Goal: Information Seeking & Learning: Learn about a topic

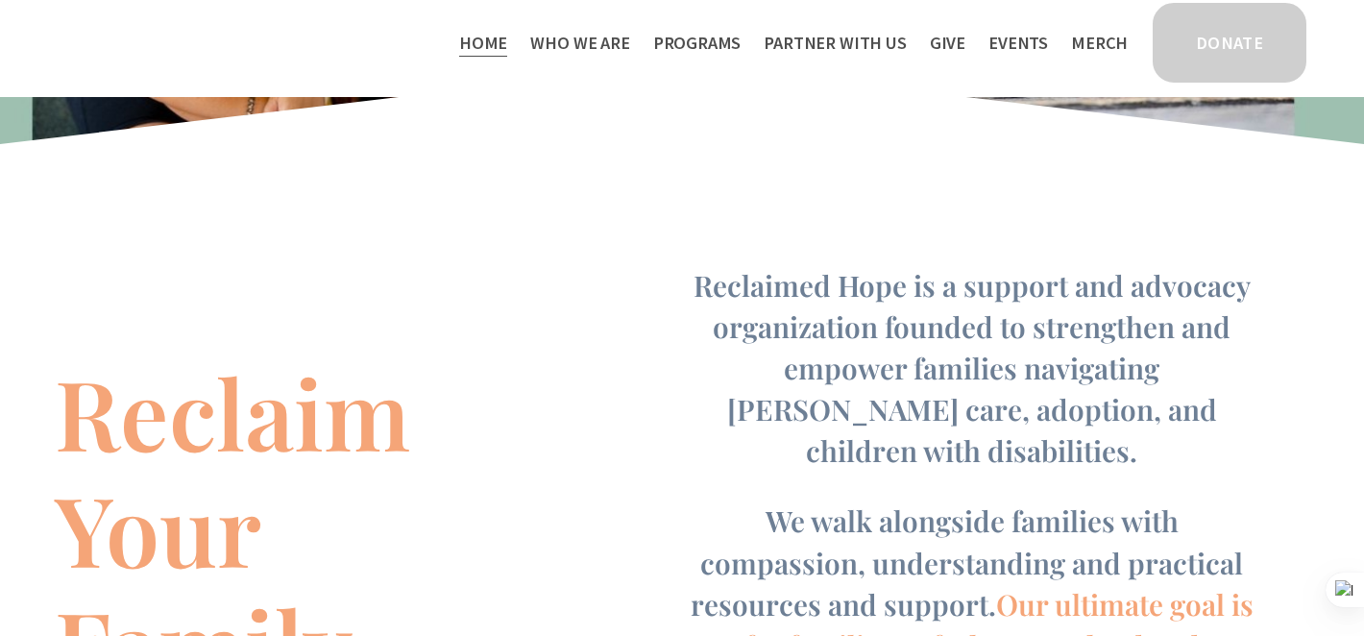
scroll to position [1048, 0]
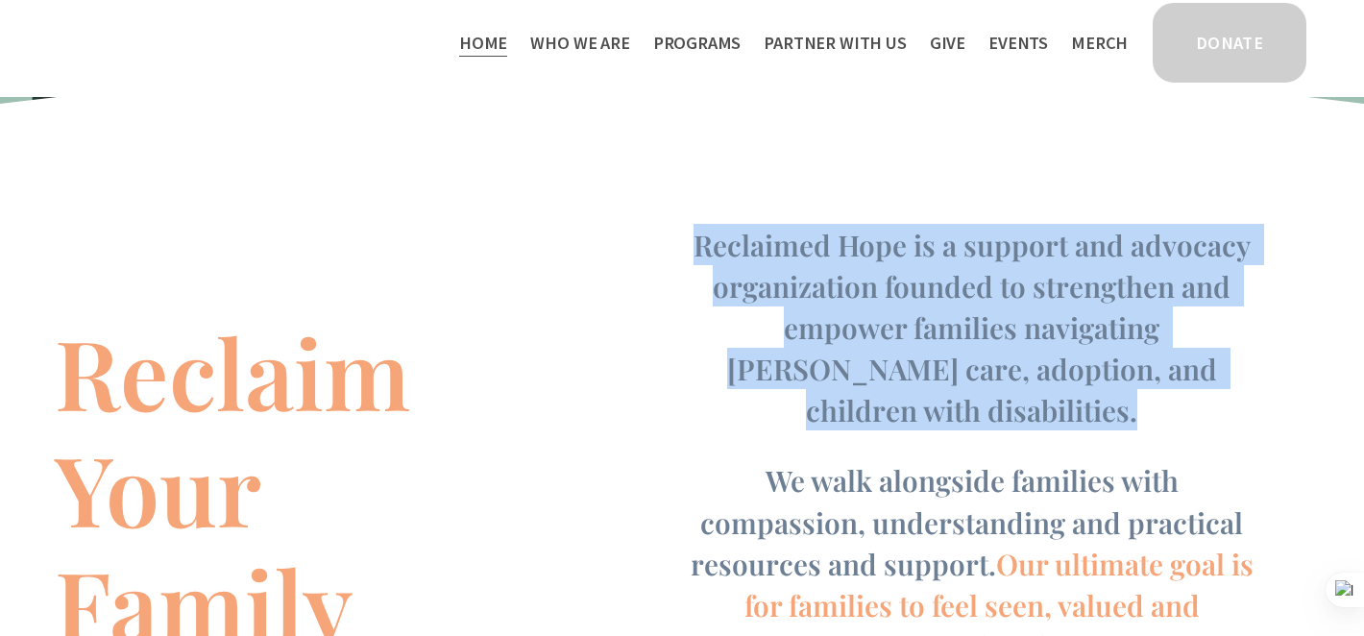
drag, startPoint x: 689, startPoint y: 422, endPoint x: 657, endPoint y: 254, distance: 171.0
click at [657, 254] on div "Reclaim Your Family Reclaimed Hope is a support and advocacy organization found…" at bounding box center [682, 445] width 1364 height 592
copy span "Reclaimed Hope is a support and advocacy organization founded to strengthen and…"
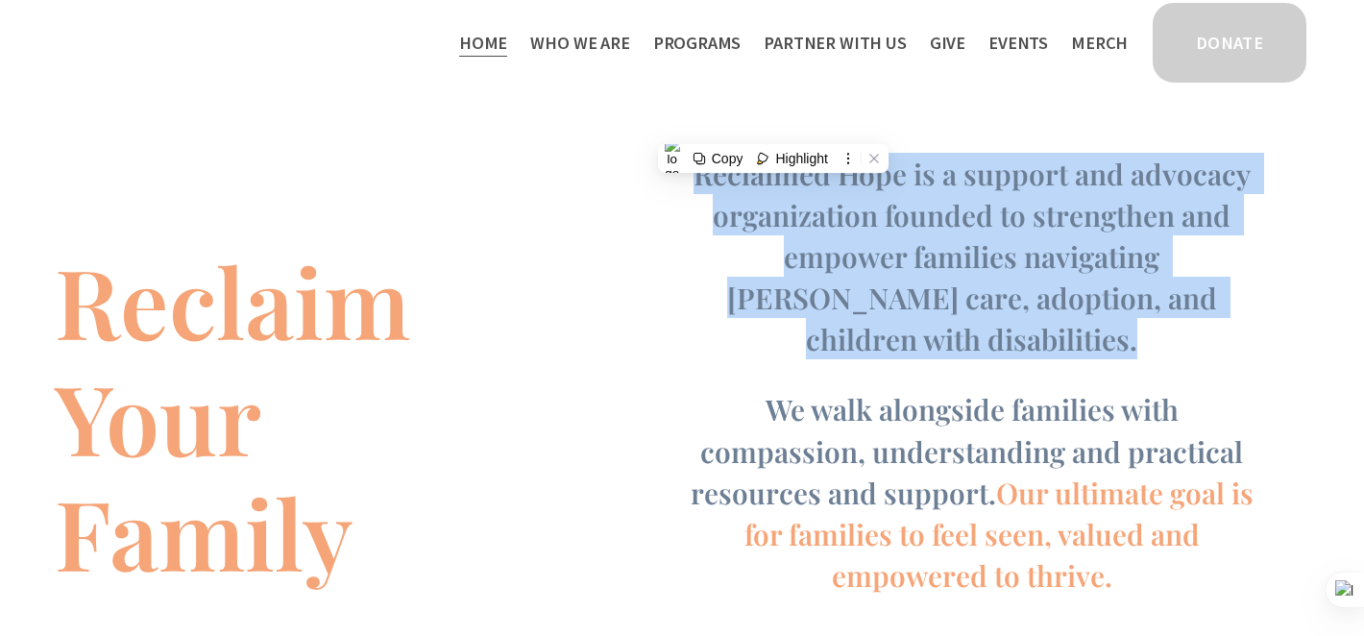
scroll to position [1198, 0]
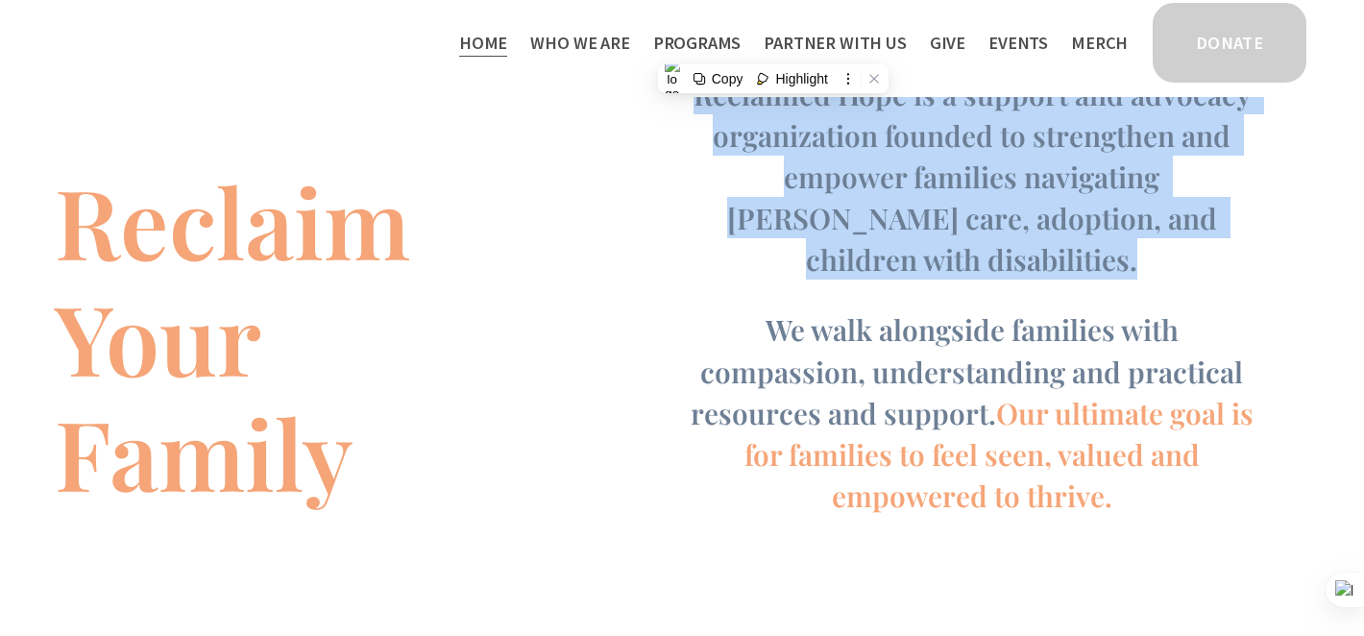
drag, startPoint x: 829, startPoint y: 507, endPoint x: 723, endPoint y: 297, distance: 235.3
click at [723, 297] on div "Reclaim Your Family Reclaimed Hope is a support and advocacy organization found…" at bounding box center [682, 294] width 1364 height 592
copy h4 "We walk alongside families with compassion, understanding and practical resourc…"
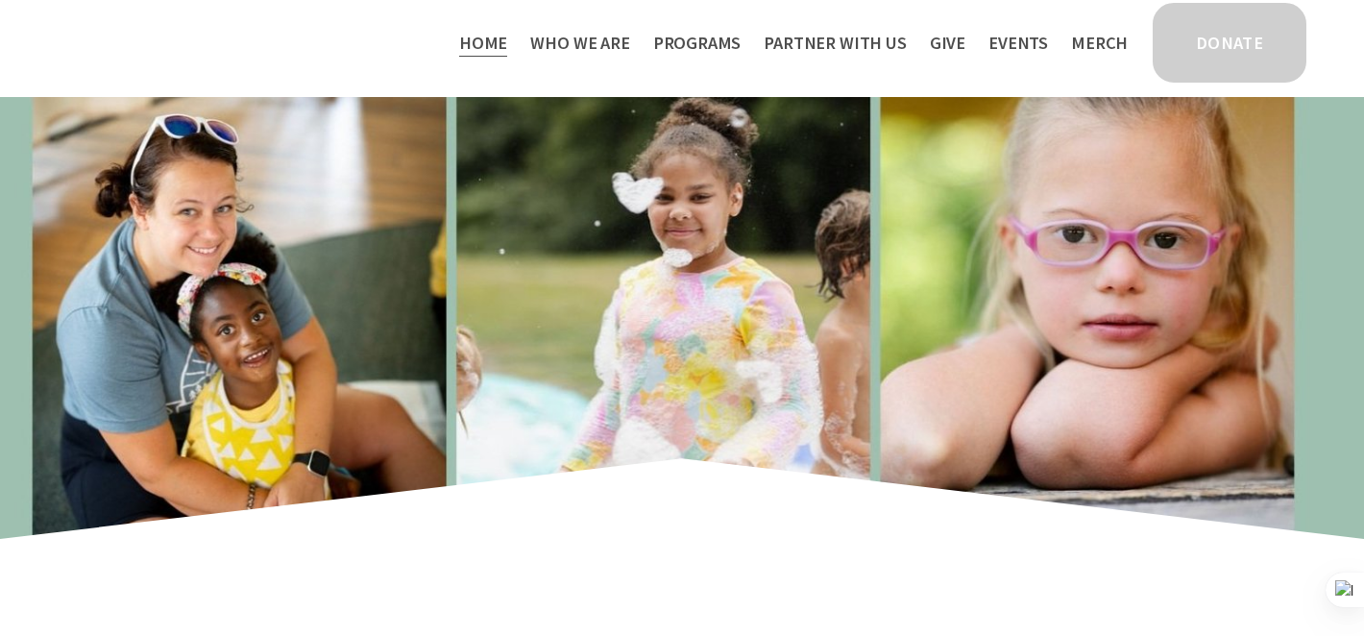
scroll to position [612, 0]
click at [616, 50] on span "Who We Are" at bounding box center [579, 43] width 99 height 28
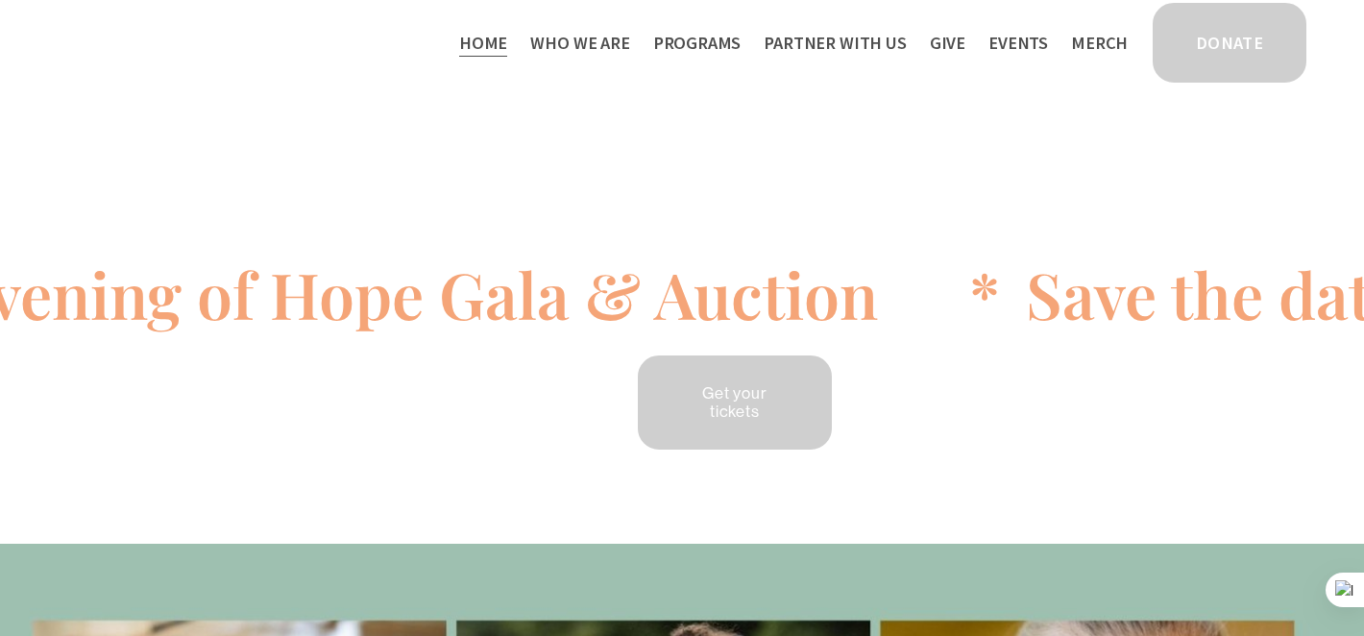
scroll to position [343, 0]
